Goal: Task Accomplishment & Management: Manage account settings

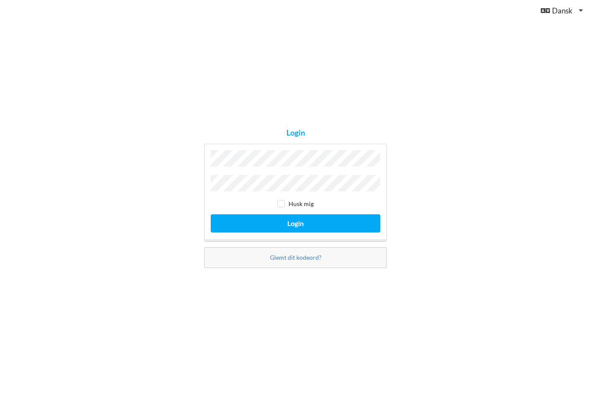
scroll to position [84, 0]
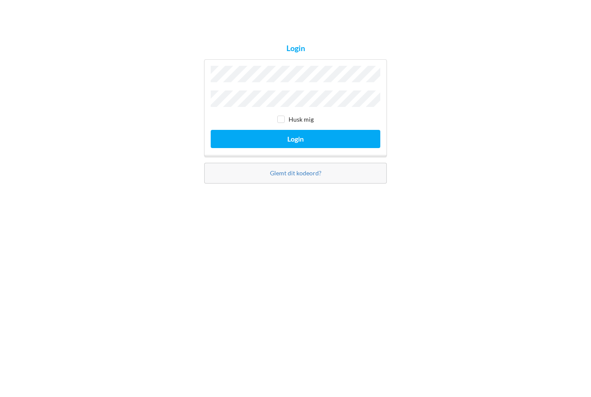
click at [244, 214] on button "Login" at bounding box center [296, 223] width 170 height 18
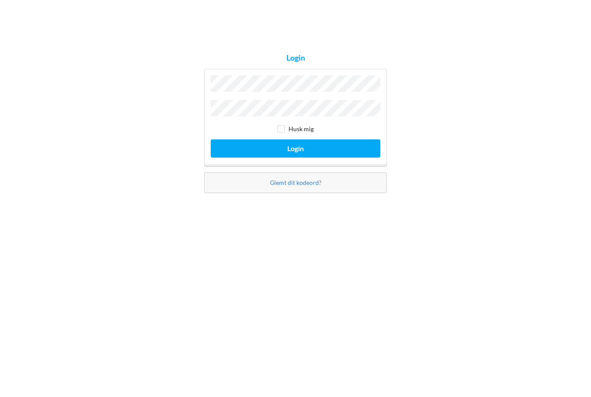
click at [240, 214] on button "Login" at bounding box center [296, 223] width 170 height 18
click at [242, 214] on button "Login" at bounding box center [296, 223] width 170 height 18
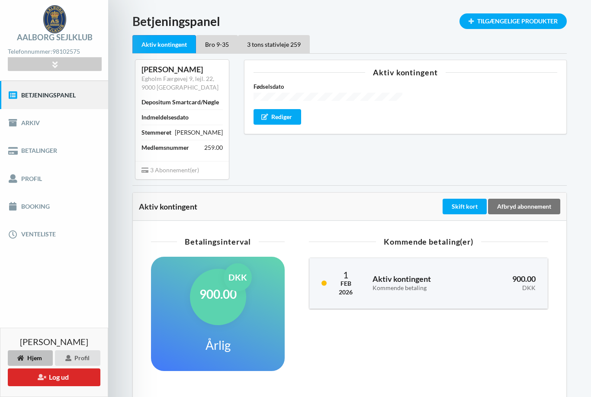
click at [30, 148] on link "Betalinger" at bounding box center [54, 151] width 108 height 28
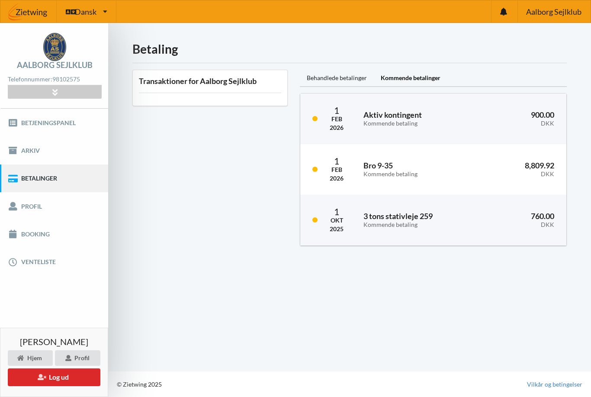
click at [82, 359] on div "Profil" at bounding box center [77, 358] width 45 height 16
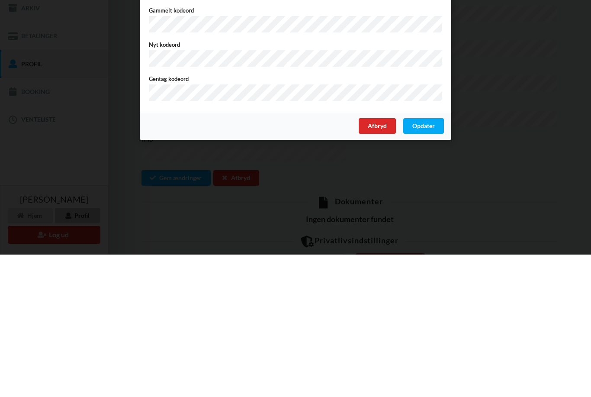
click at [433, 261] on div "Opdater" at bounding box center [423, 269] width 41 height 16
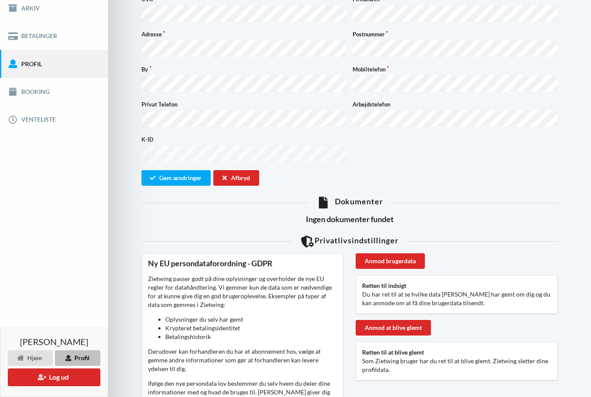
click at [168, 170] on button "Gem ændringer" at bounding box center [176, 178] width 69 height 16
click at [39, 39] on link "Betalinger" at bounding box center [54, 36] width 108 height 28
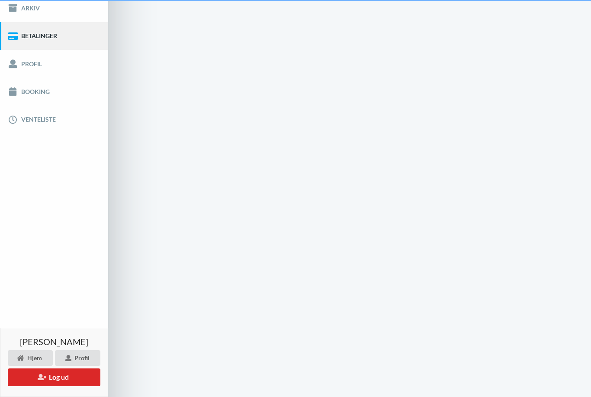
scroll to position [28, 0]
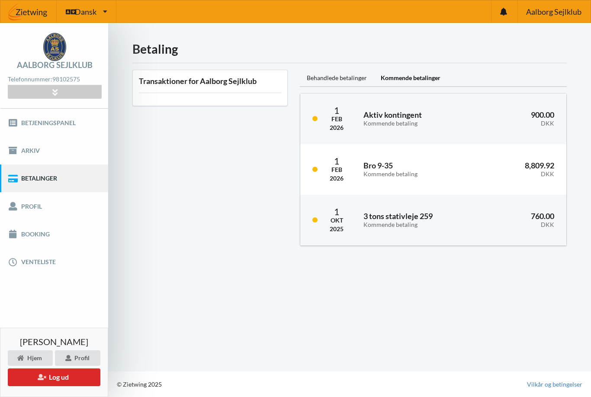
click at [29, 220] on link "Booking" at bounding box center [54, 234] width 108 height 28
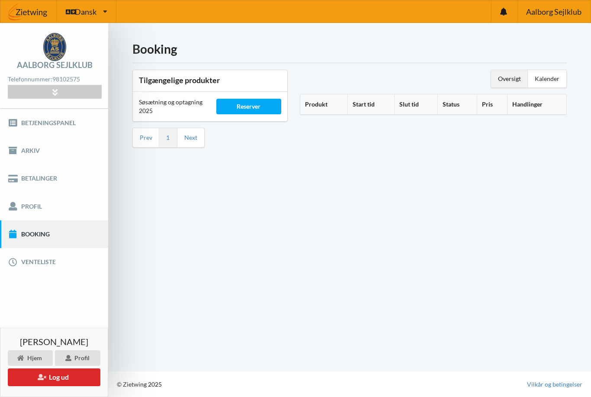
click at [28, 109] on link "Betjeningspanel" at bounding box center [54, 123] width 108 height 28
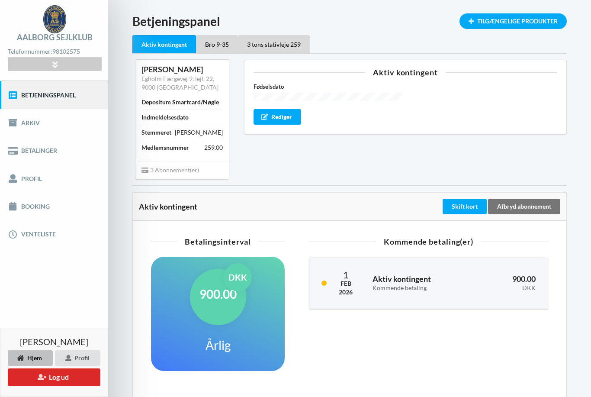
click at [468, 205] on div "Skift kort" at bounding box center [465, 207] width 44 height 16
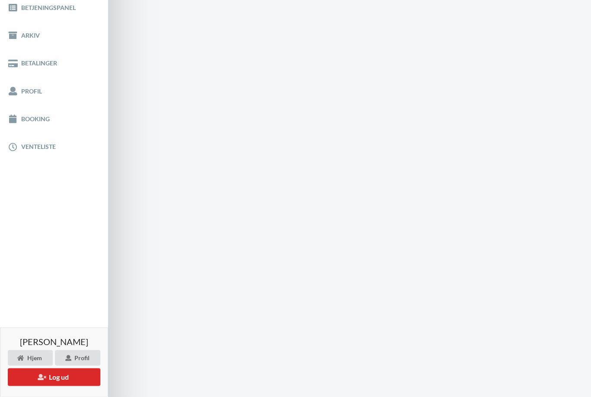
scroll to position [59, 0]
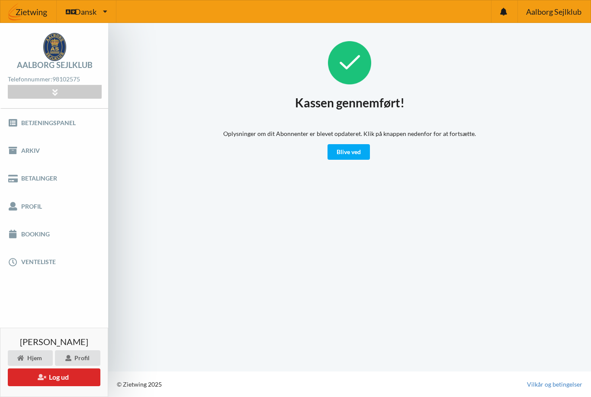
click at [364, 155] on link "Blive ved" at bounding box center [349, 152] width 42 height 16
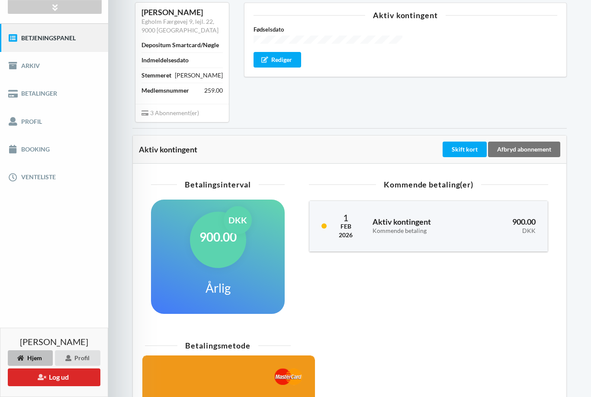
scroll to position [174, 0]
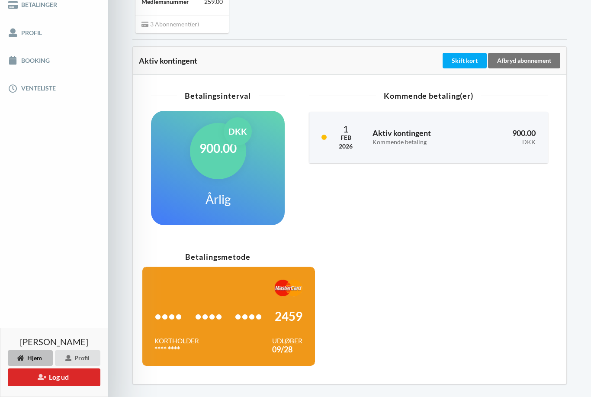
click at [43, 386] on button "Log ud" at bounding box center [54, 377] width 93 height 18
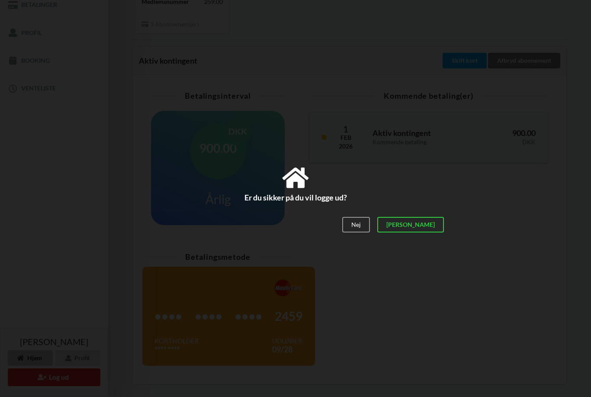
click at [431, 232] on div "[PERSON_NAME]" at bounding box center [411, 225] width 67 height 16
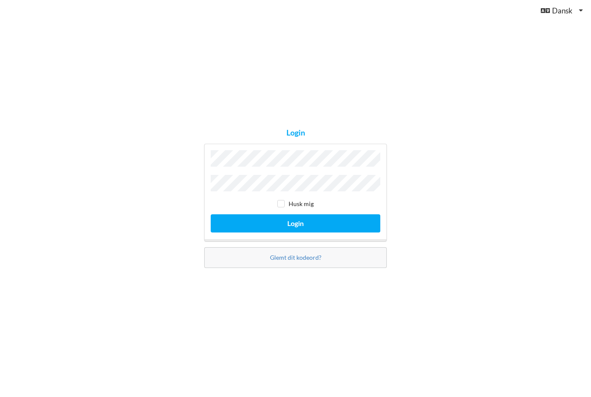
click at [520, 363] on div "Login Husk mig Login Glemt dit kodeord?" at bounding box center [295, 198] width 591 height 397
